Goal: Information Seeking & Learning: Check status

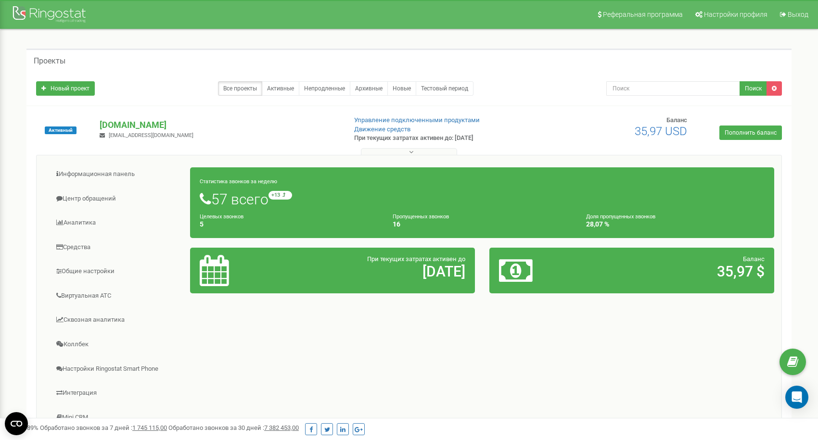
click at [345, 203] on h1 "57 всего +13 относительно прошлой недели" at bounding box center [482, 199] width 565 height 16
click at [111, 197] on link "Центр обращений" at bounding box center [117, 199] width 147 height 24
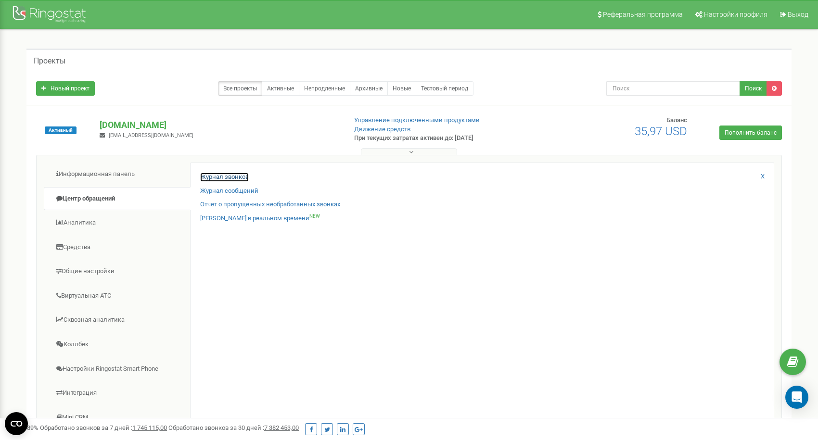
click at [227, 173] on link "Журнал звонков" at bounding box center [224, 177] width 49 height 9
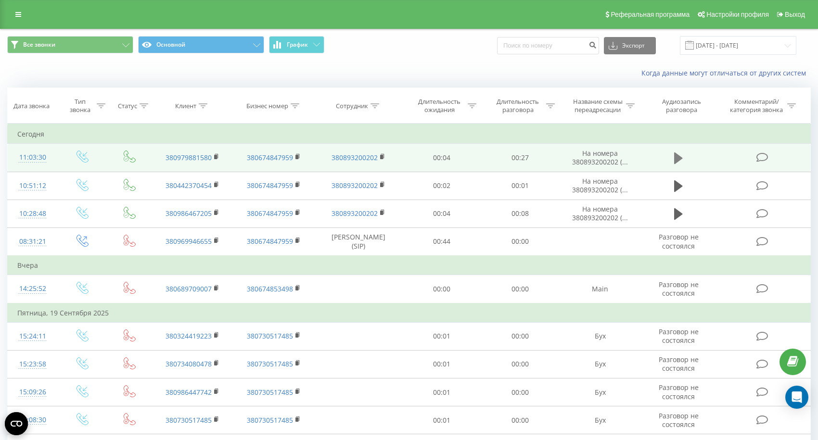
click at [679, 158] on icon at bounding box center [678, 159] width 9 height 12
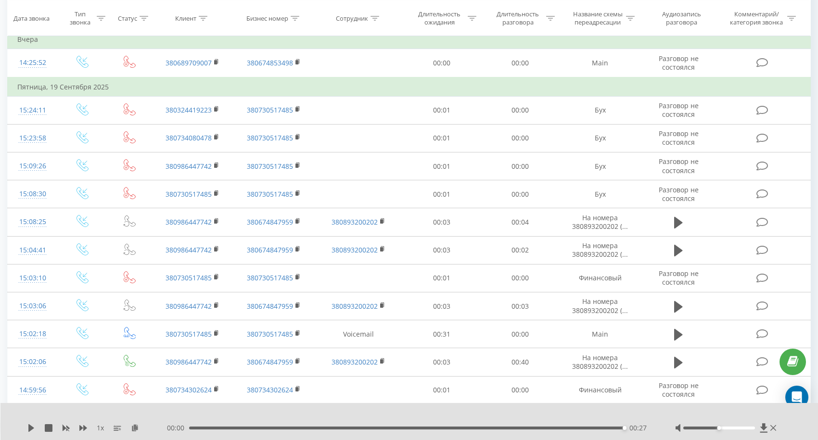
scroll to position [231, 0]
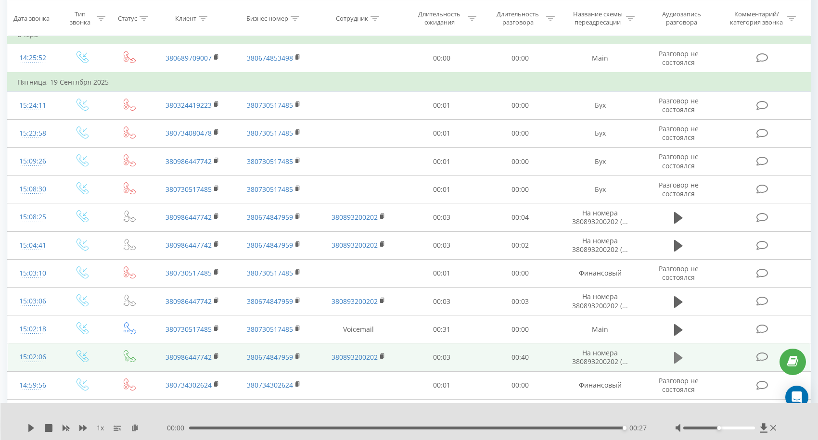
click at [682, 359] on icon at bounding box center [678, 357] width 9 height 13
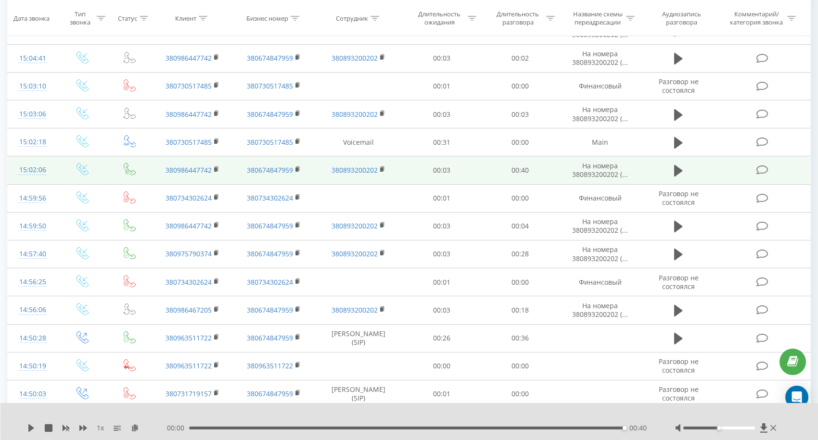
scroll to position [419, 0]
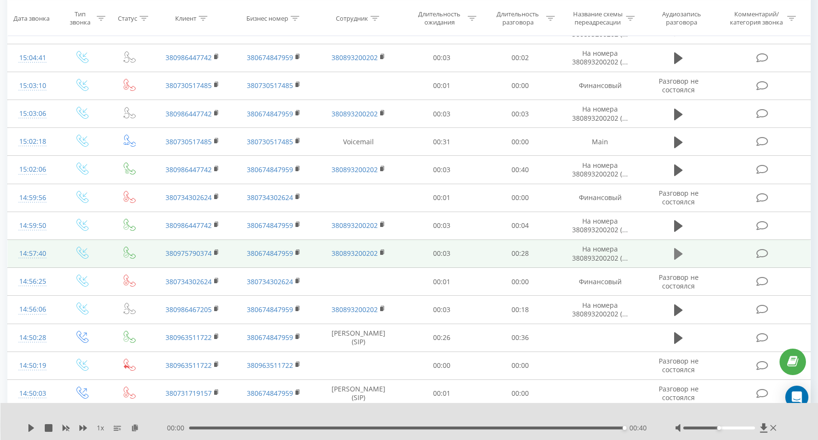
click at [678, 255] on icon at bounding box center [678, 254] width 9 height 12
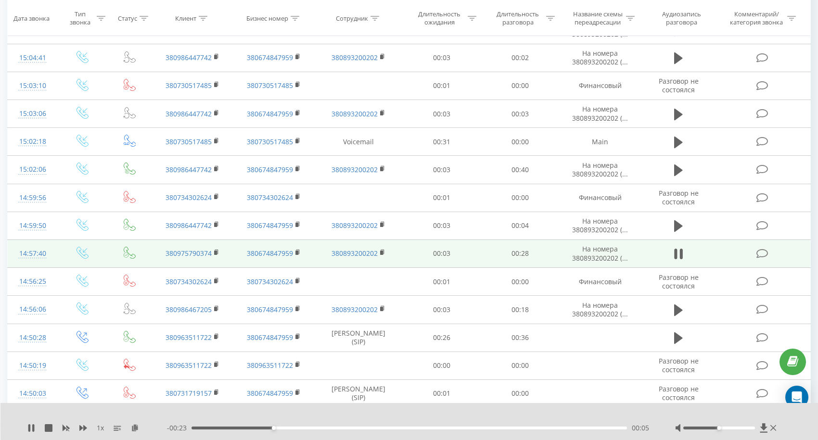
click at [420, 429] on div "00:05" at bounding box center [408, 428] width 435 height 3
click at [364, 429] on div "00:19" at bounding box center [408, 428] width 435 height 3
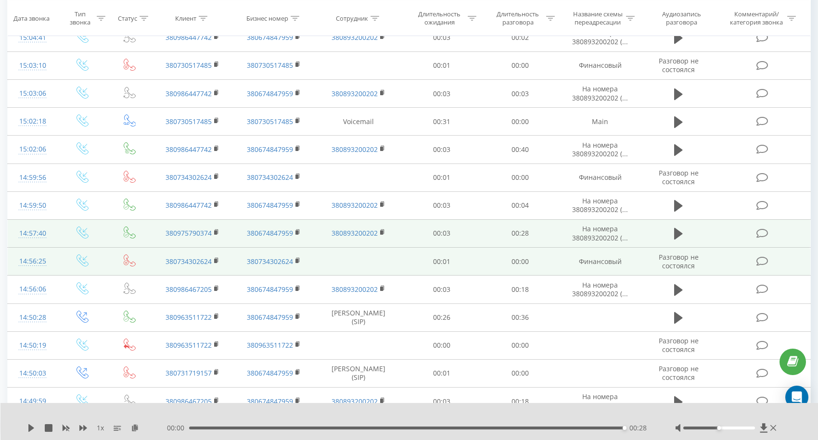
scroll to position [441, 0]
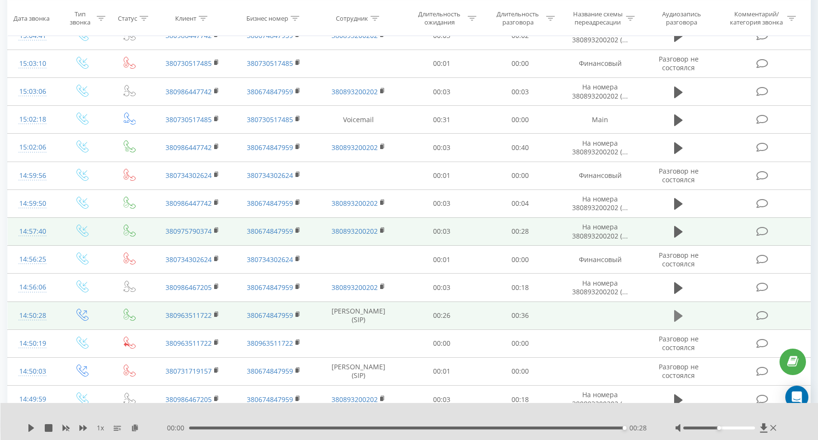
click at [679, 315] on icon at bounding box center [678, 316] width 9 height 12
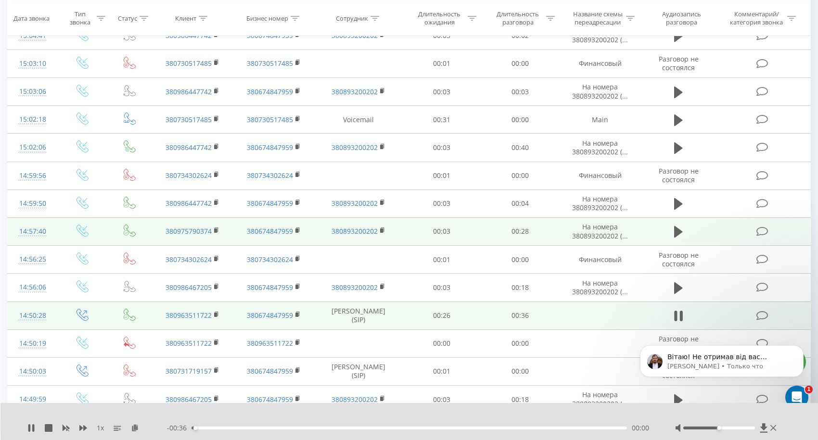
scroll to position [0, 0]
click at [695, 359] on p "Вітаю! Не отримав від вас зворотнього зв'язку. Скажіть, будь ласка, чи вдалось …" at bounding box center [729, 358] width 124 height 10
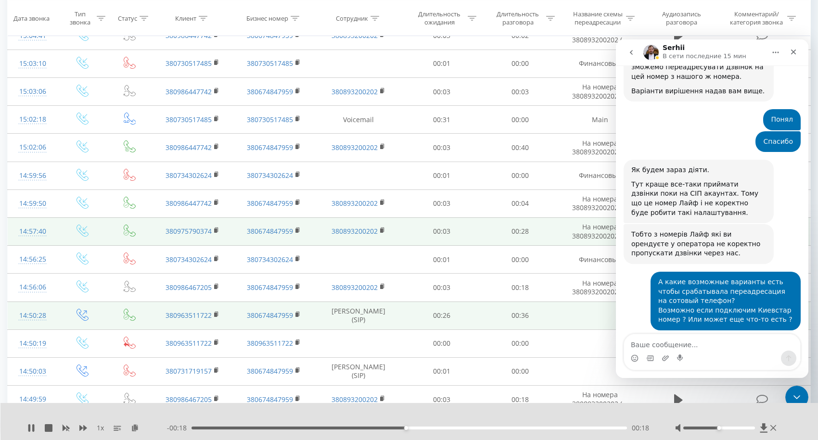
scroll to position [10664, 0]
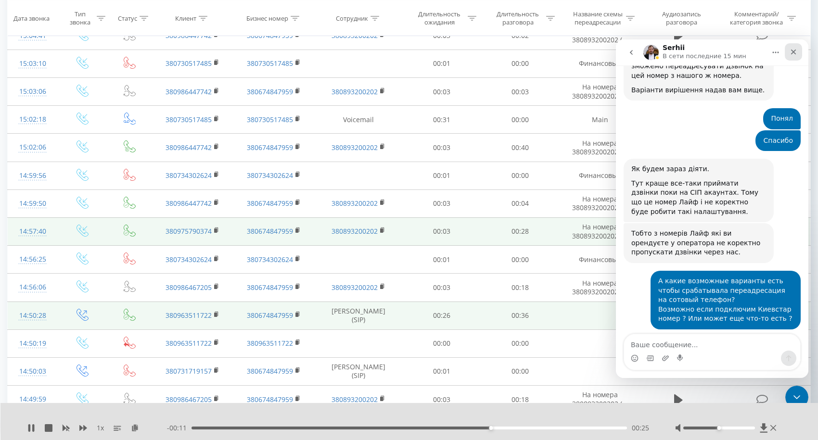
click at [794, 52] on icon "Закрыть" at bounding box center [793, 52] width 8 height 8
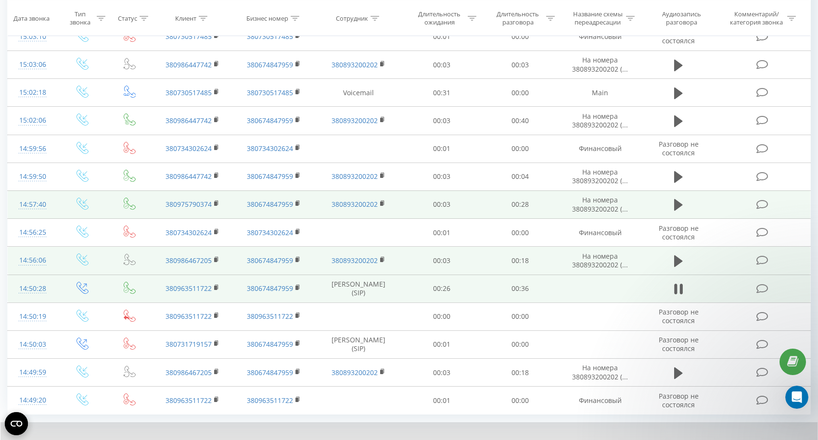
scroll to position [515, 0]
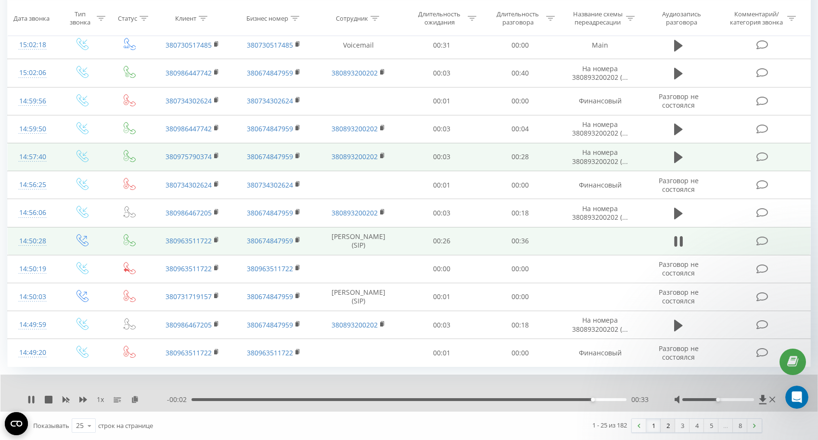
click at [668, 426] on link "2" at bounding box center [668, 425] width 14 height 13
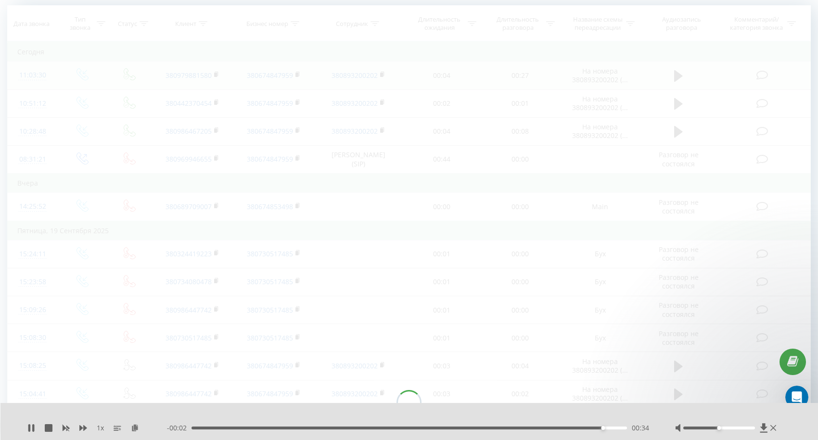
scroll to position [64, 0]
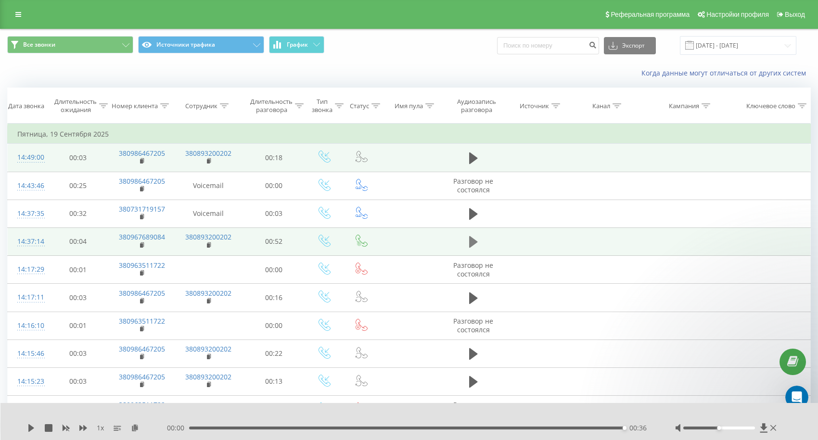
click at [472, 245] on icon at bounding box center [473, 242] width 9 height 12
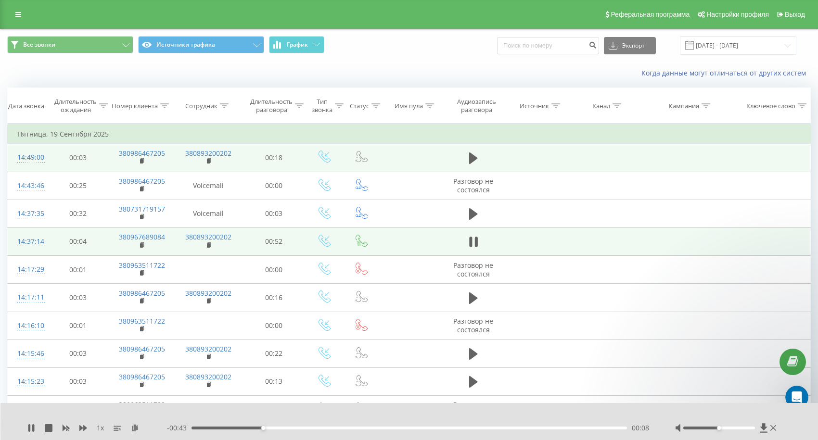
click at [346, 429] on div "00:08" at bounding box center [408, 428] width 435 height 3
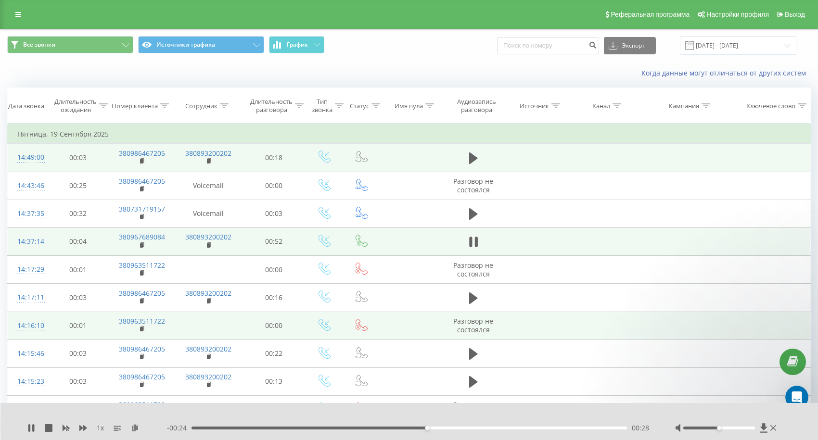
click at [381, 313] on td at bounding box center [411, 326] width 64 height 28
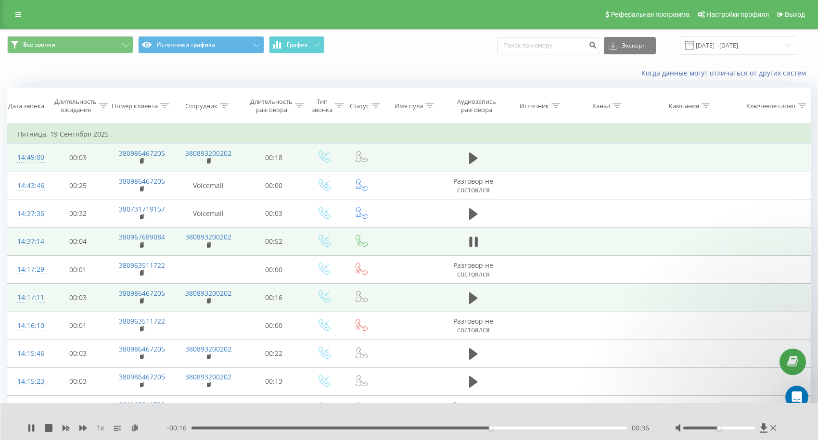
click at [397, 300] on td at bounding box center [411, 298] width 64 height 28
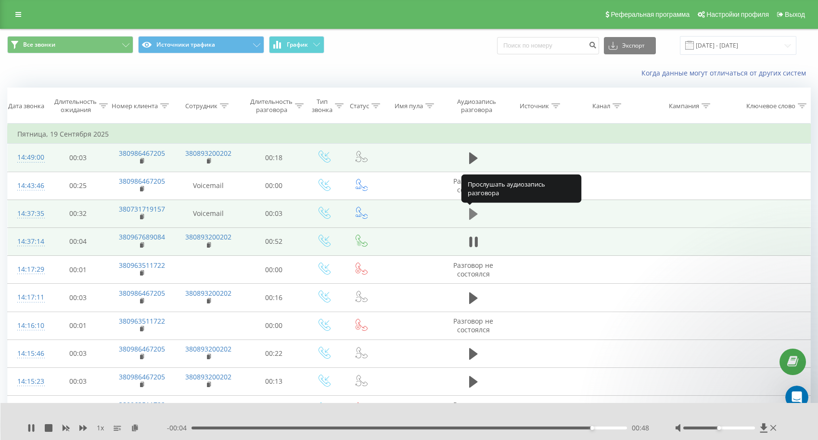
click at [470, 210] on icon at bounding box center [473, 214] width 9 height 12
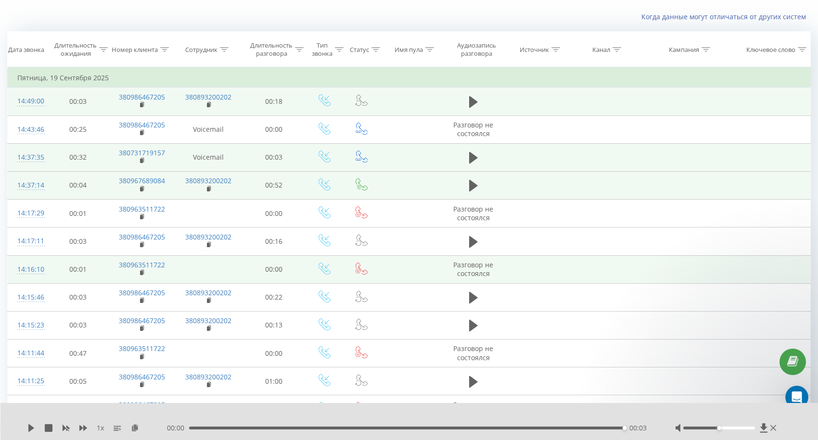
scroll to position [62, 0]
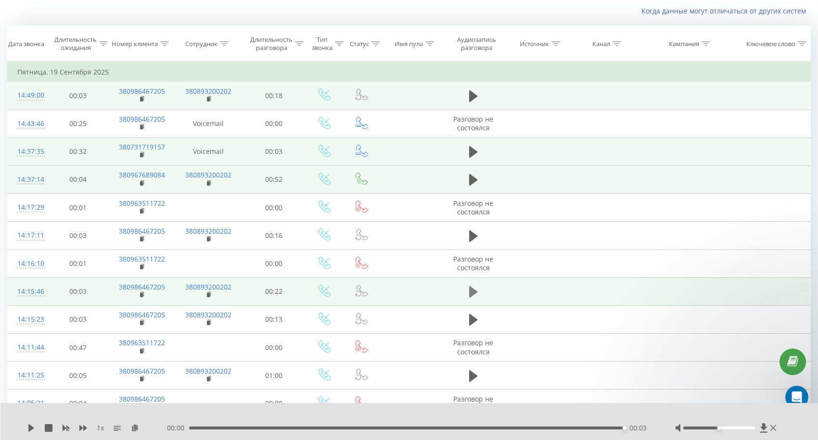
click at [472, 295] on icon at bounding box center [473, 292] width 9 height 12
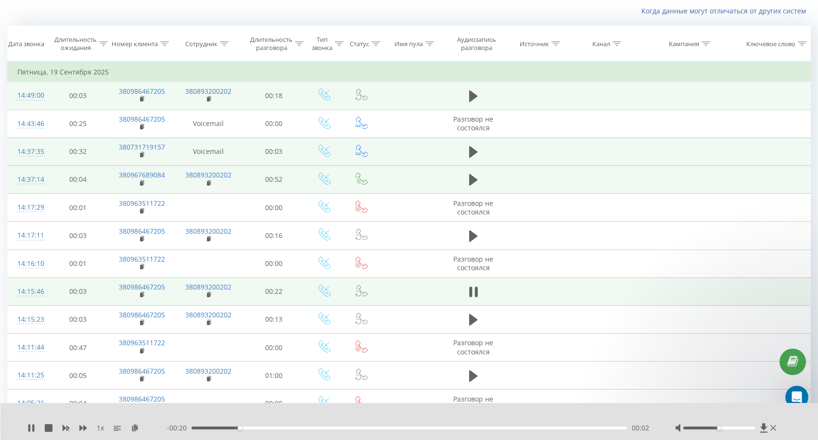
click at [386, 428] on div "00:02" at bounding box center [408, 428] width 435 height 3
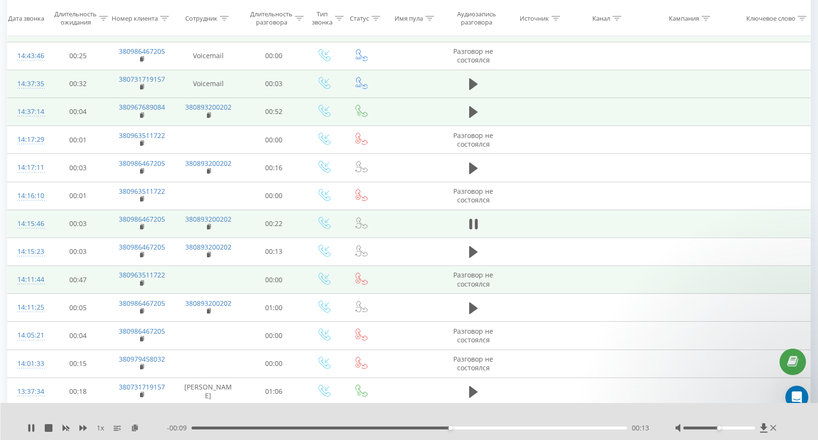
scroll to position [136, 0]
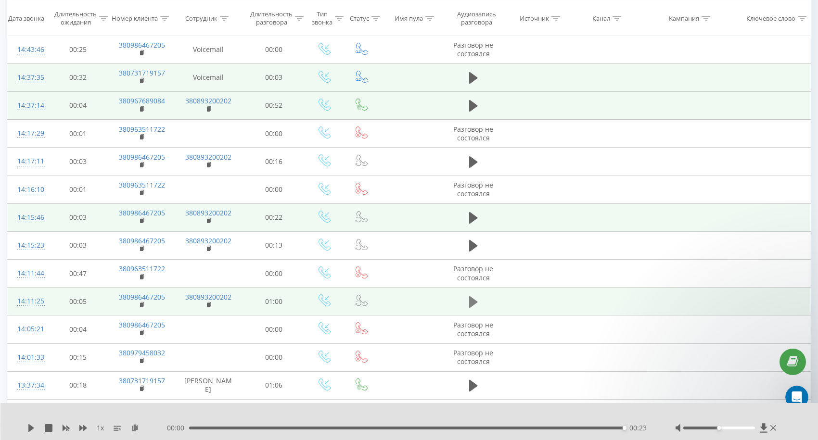
click at [470, 305] on icon at bounding box center [473, 302] width 9 height 12
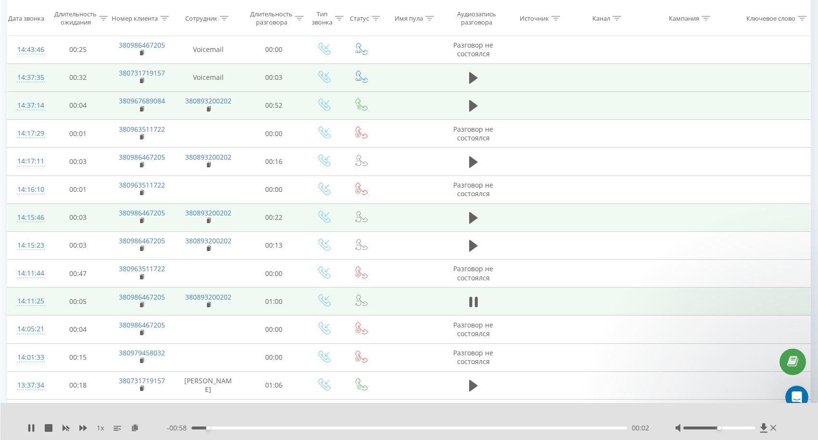
click at [352, 427] on div "00:02" at bounding box center [408, 428] width 435 height 3
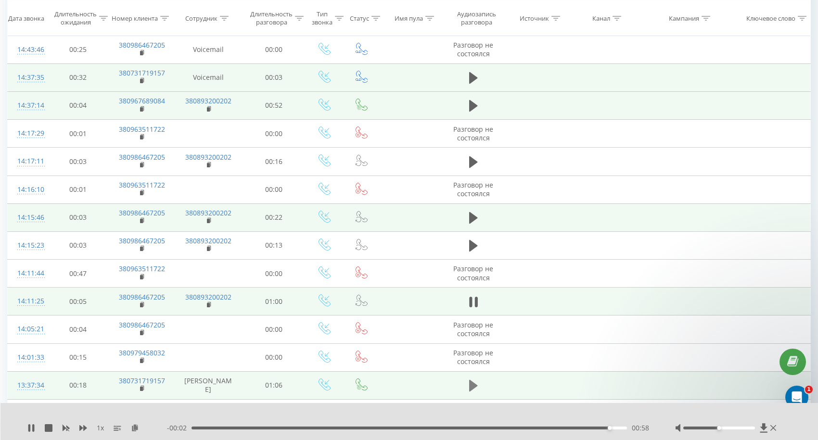
click at [471, 388] on icon at bounding box center [473, 386] width 9 height 12
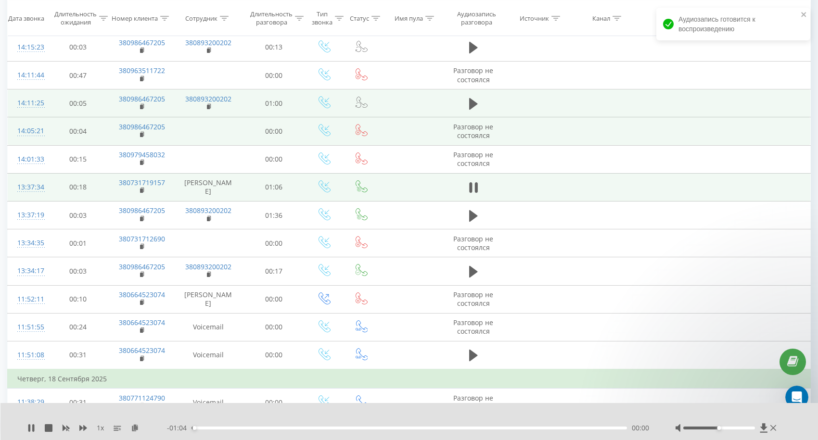
scroll to position [336, 0]
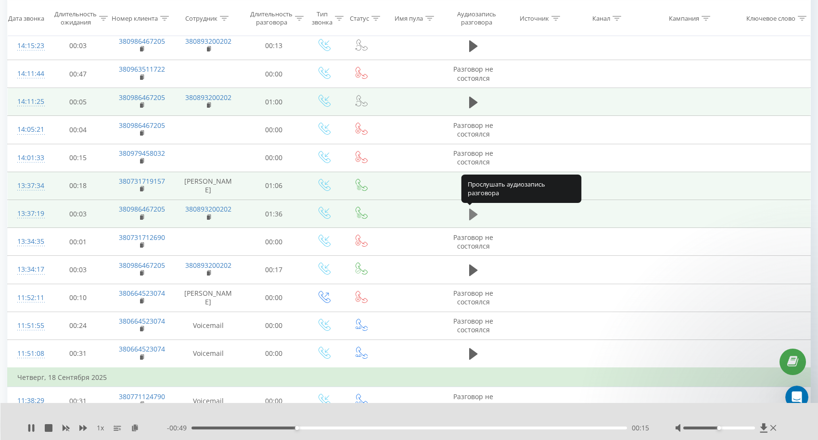
click at [473, 216] on icon at bounding box center [473, 214] width 9 height 12
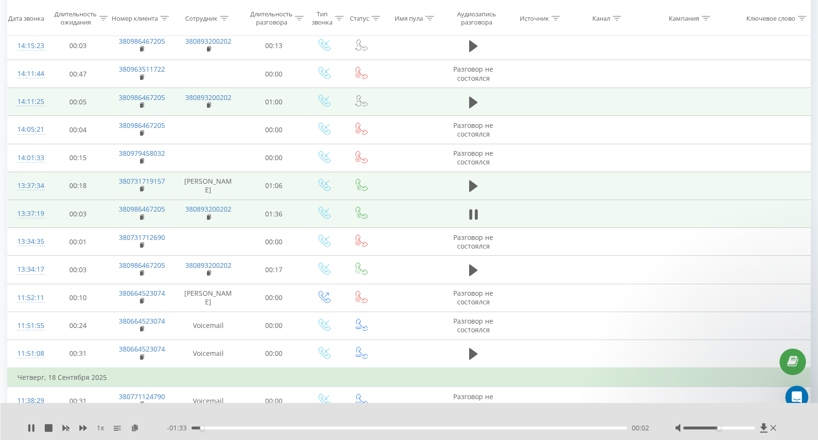
click at [318, 427] on div "00:02" at bounding box center [408, 428] width 435 height 3
click at [284, 426] on div "- 01:05 00:30 00:30" at bounding box center [409, 428] width 484 height 10
drag, startPoint x: 338, startPoint y: 429, endPoint x: 266, endPoint y: 432, distance: 72.7
click at [266, 432] on div "- 01:16 00:19 00:19" at bounding box center [409, 428] width 484 height 10
drag, startPoint x: 281, startPoint y: 427, endPoint x: 242, endPoint y: 431, distance: 39.2
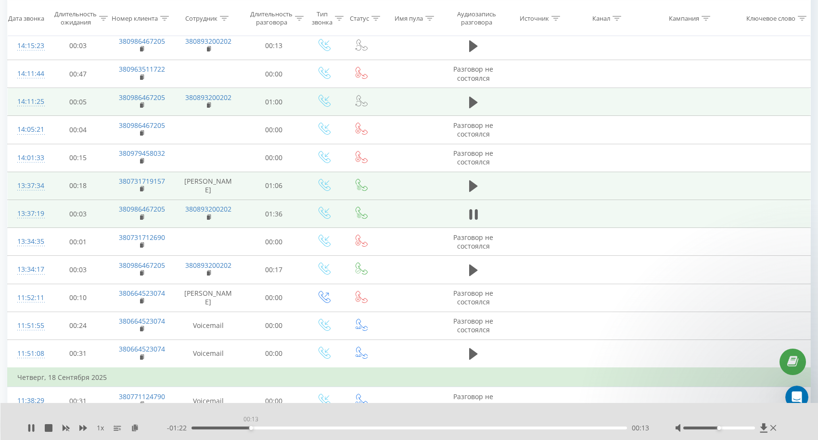
click at [242, 431] on div "- 01:22 00:13 00:13" at bounding box center [409, 428] width 484 height 10
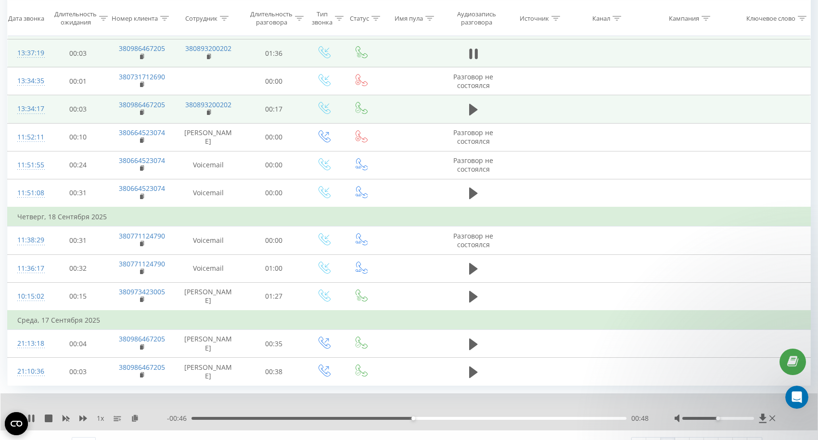
scroll to position [515, 0]
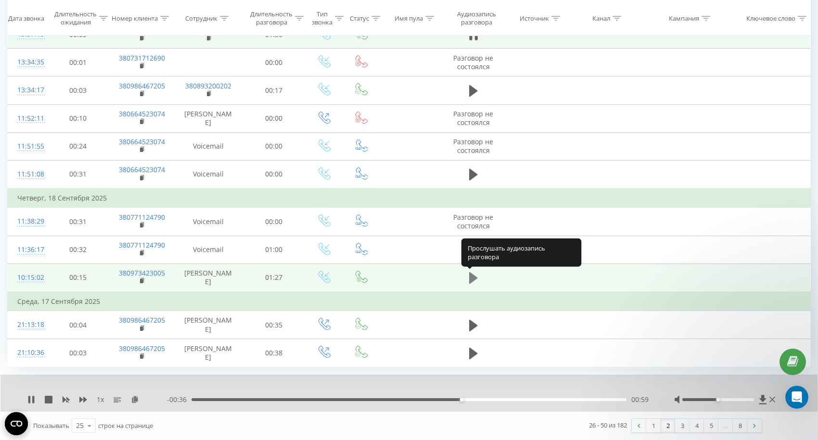
click at [471, 277] on icon at bounding box center [473, 278] width 9 height 12
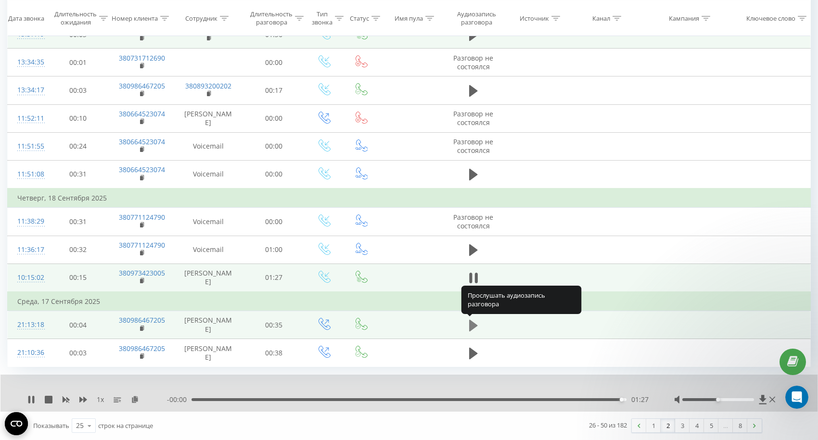
click at [472, 328] on icon at bounding box center [473, 325] width 9 height 12
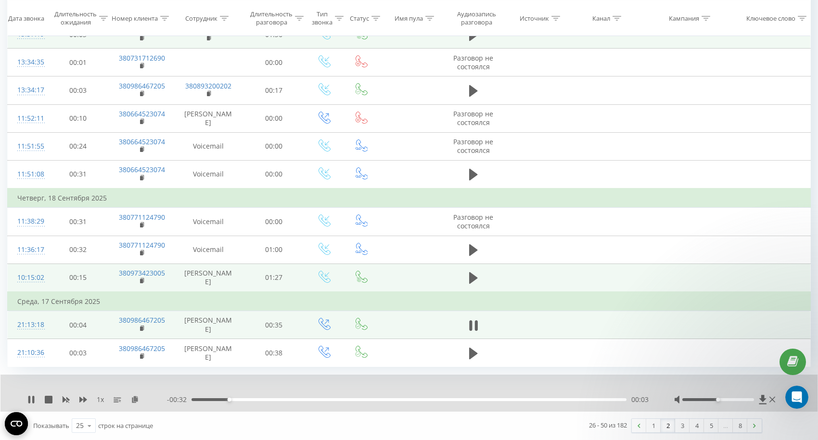
click at [279, 399] on div "00:03" at bounding box center [408, 399] width 435 height 3
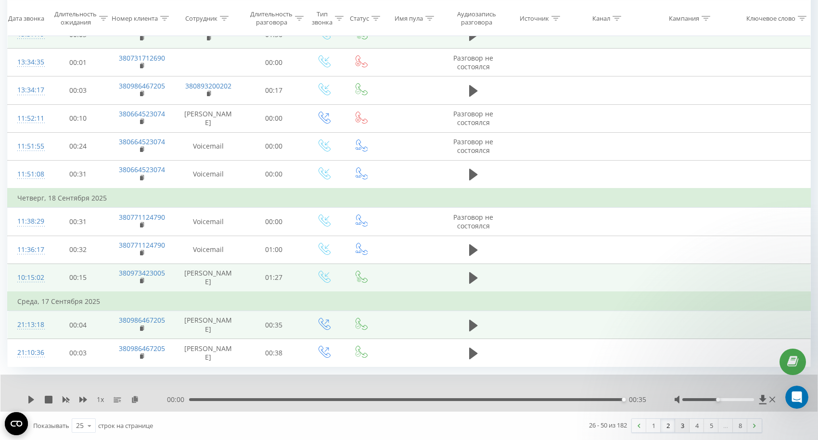
click at [682, 428] on link "3" at bounding box center [682, 425] width 14 height 13
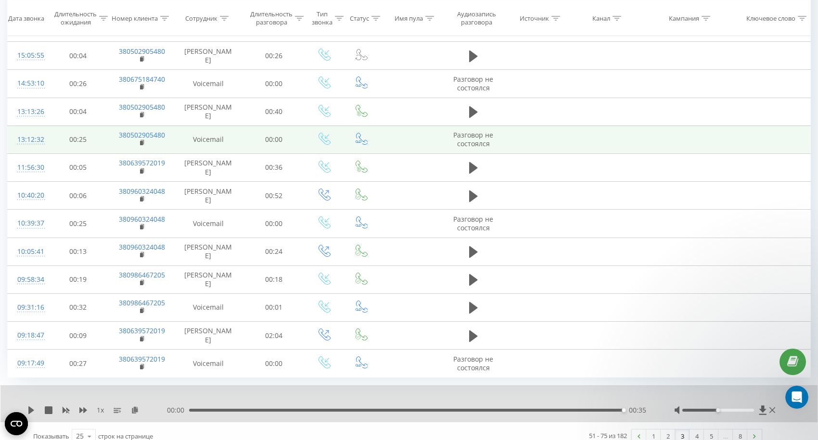
scroll to position [515, 0]
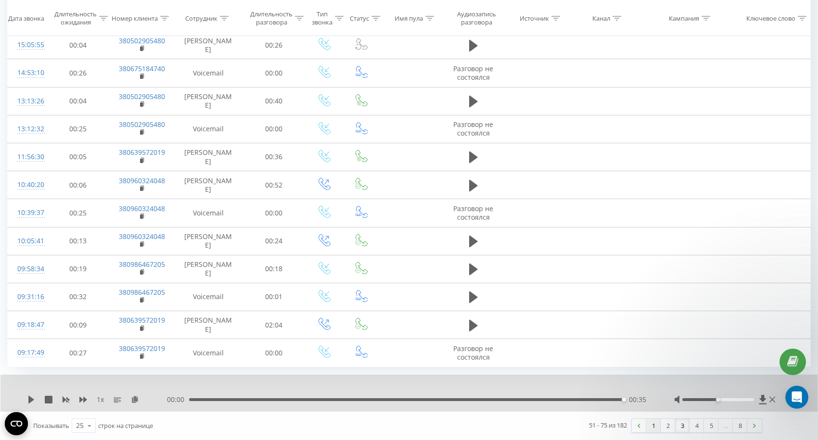
click at [653, 426] on link "1" at bounding box center [653, 425] width 14 height 13
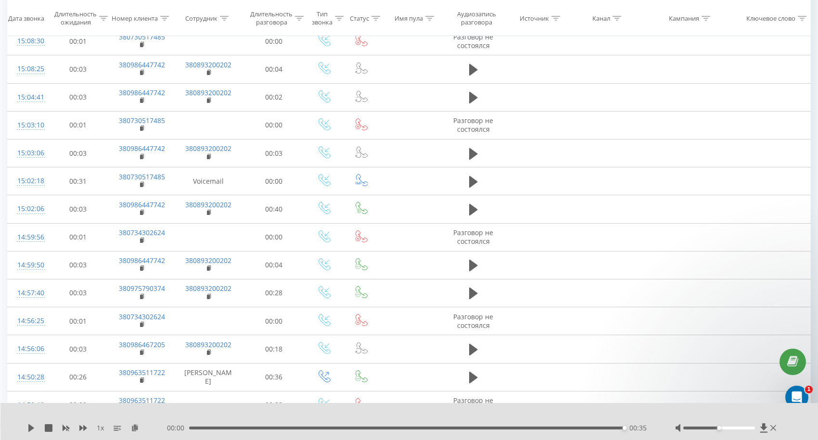
scroll to position [515, 0]
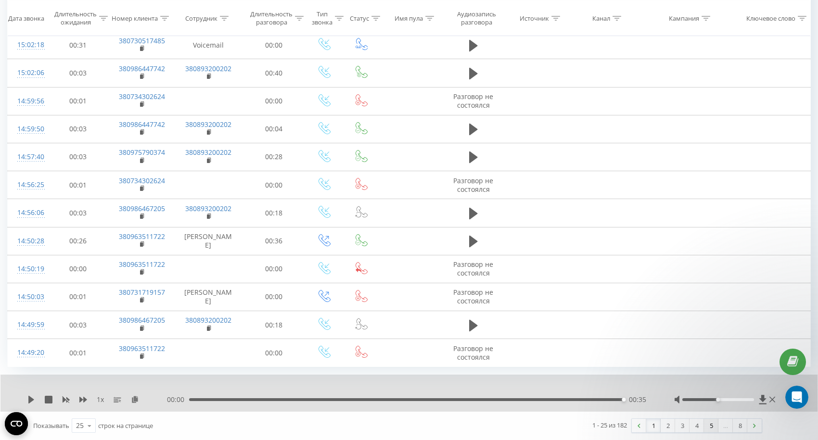
click at [712, 426] on link "5" at bounding box center [711, 425] width 14 height 13
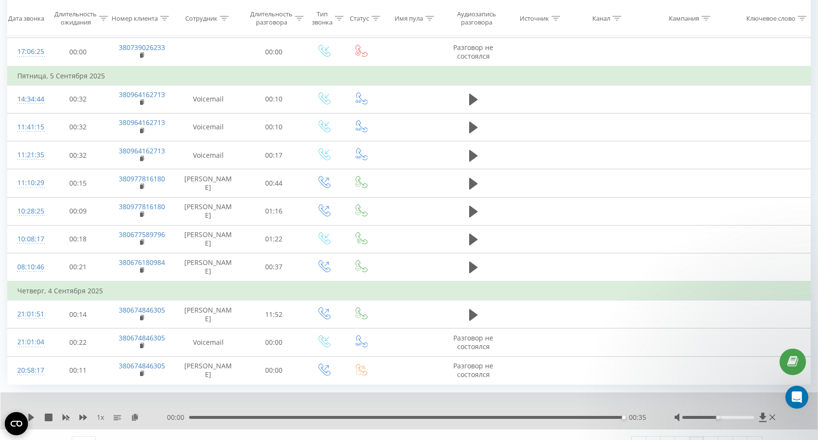
scroll to position [554, 0]
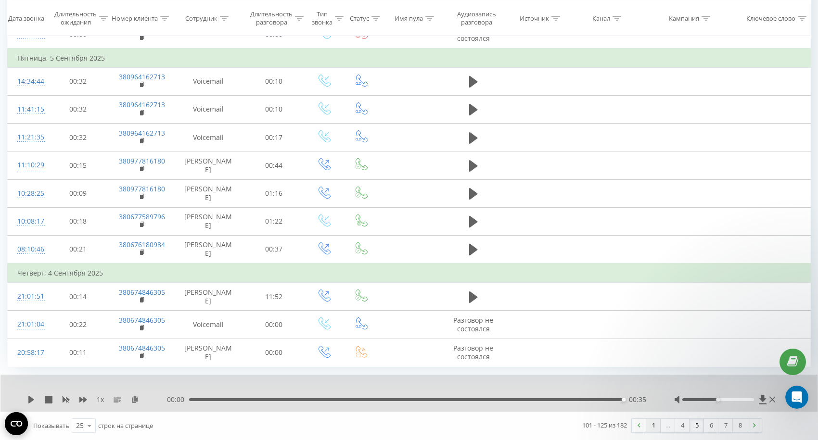
click at [655, 425] on link "1" at bounding box center [653, 425] width 14 height 13
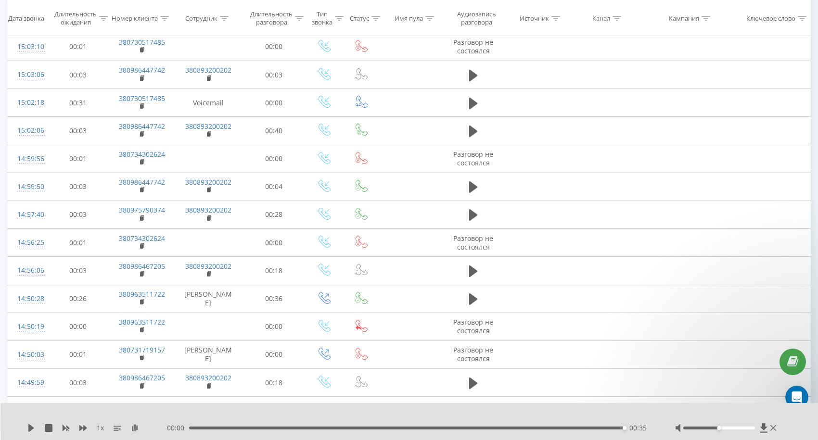
scroll to position [515, 0]
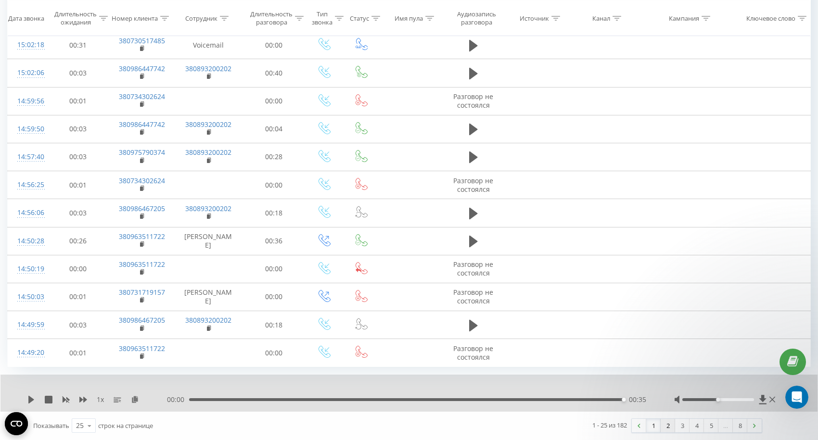
click at [666, 427] on link "2" at bounding box center [668, 425] width 14 height 13
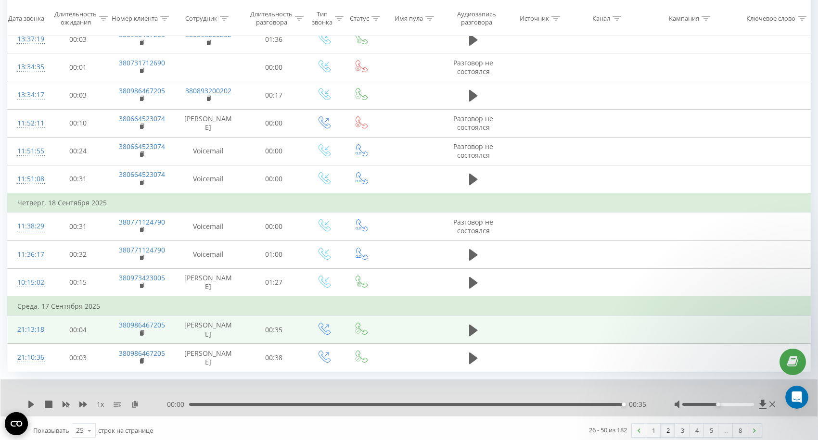
scroll to position [515, 0]
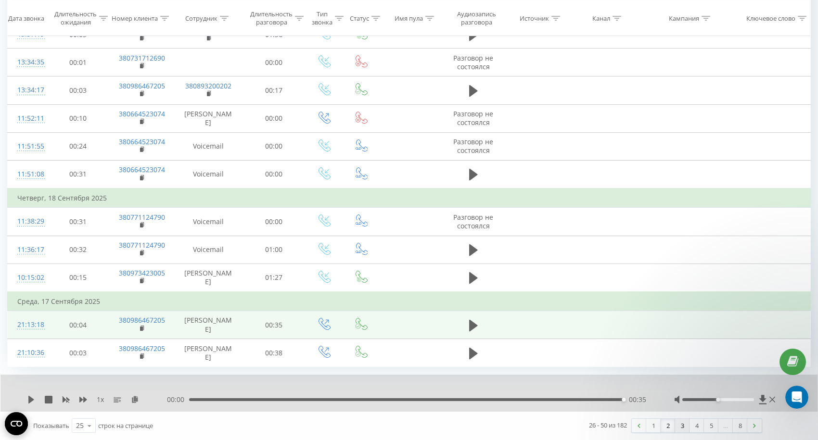
click at [683, 427] on link "3" at bounding box center [682, 425] width 14 height 13
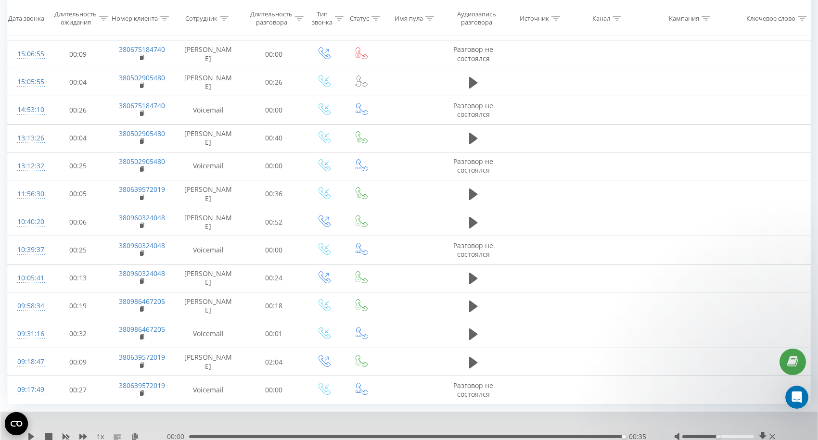
scroll to position [515, 0]
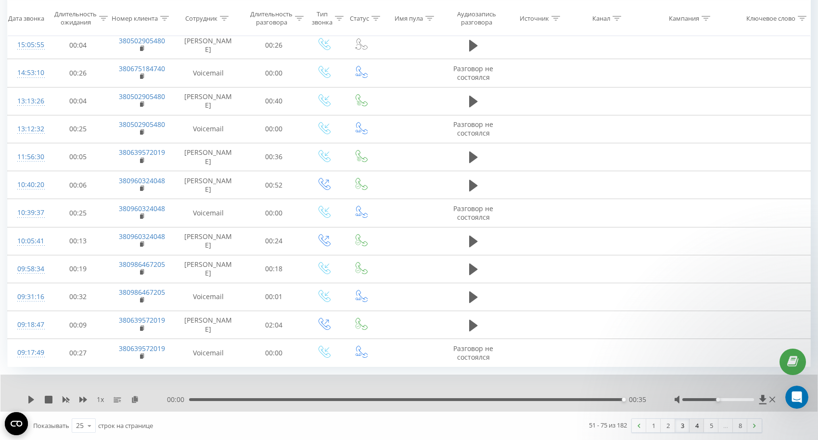
click at [698, 427] on link "4" at bounding box center [696, 425] width 14 height 13
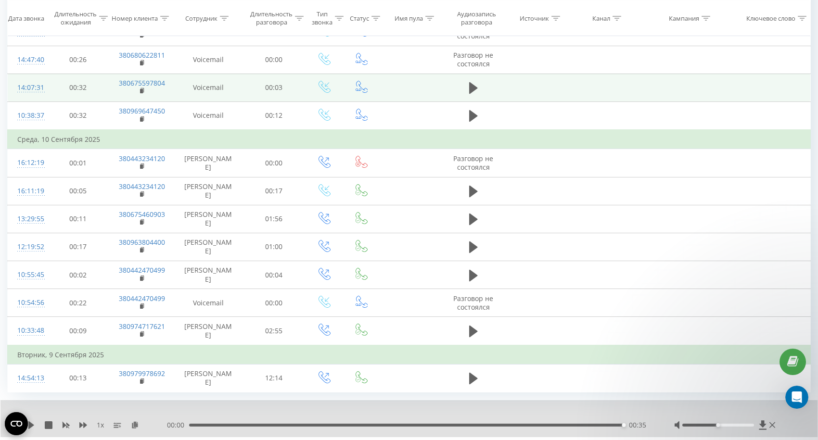
scroll to position [555, 0]
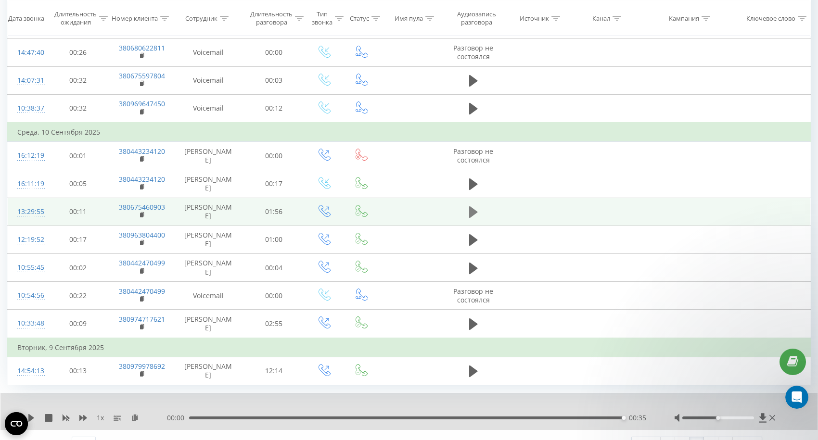
click at [474, 219] on icon at bounding box center [473, 211] width 9 height 13
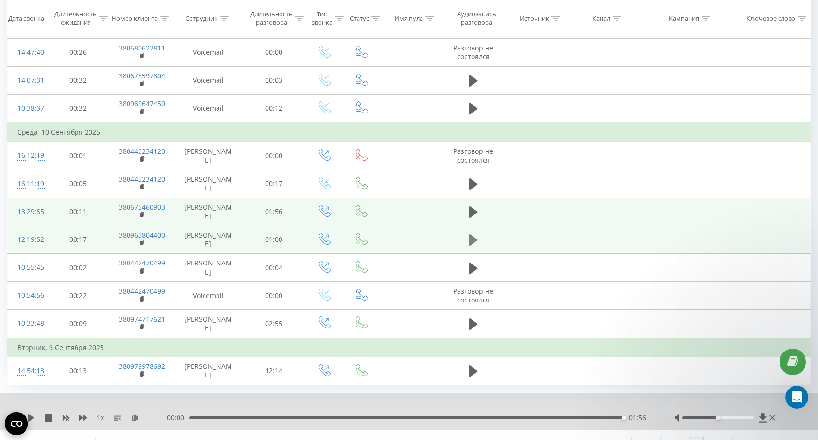
click at [468, 247] on button at bounding box center [473, 240] width 14 height 14
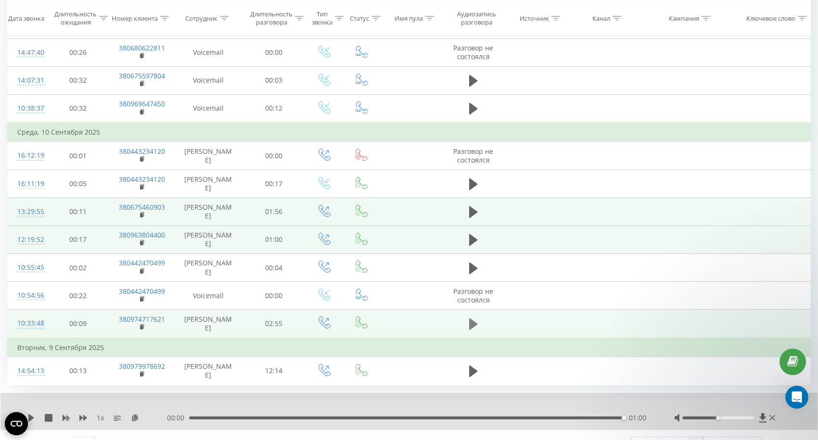
click at [471, 330] on icon at bounding box center [473, 324] width 9 height 12
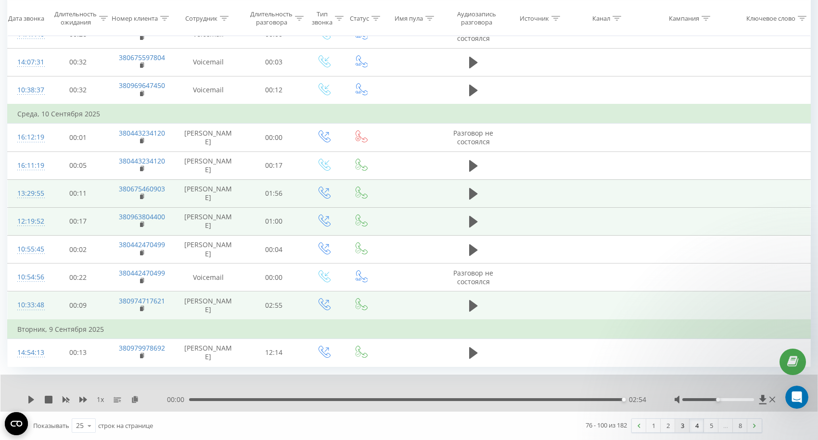
click at [682, 429] on link "3" at bounding box center [682, 425] width 14 height 13
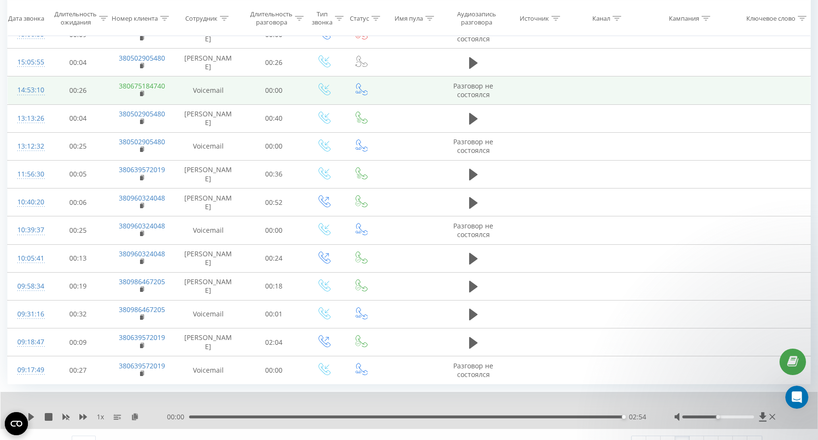
scroll to position [515, 0]
